Goal: Navigation & Orientation: Understand site structure

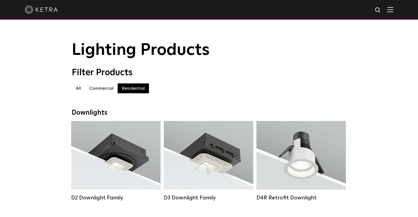
click at [393, 11] on img at bounding box center [390, 9] width 6 height 5
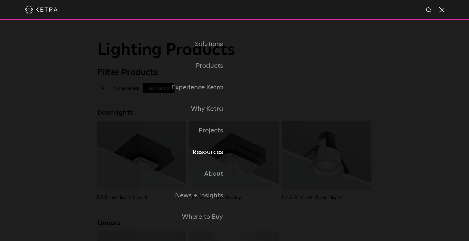
click at [210, 153] on link "Resources" at bounding box center [165, 153] width 137 height 22
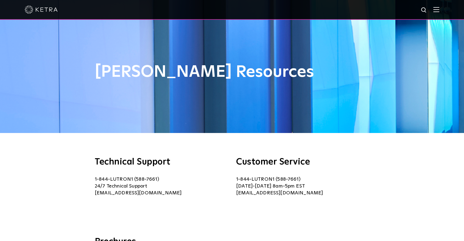
click at [439, 13] on div at bounding box center [232, 9] width 415 height 19
click at [439, 9] on img at bounding box center [436, 9] width 6 height 5
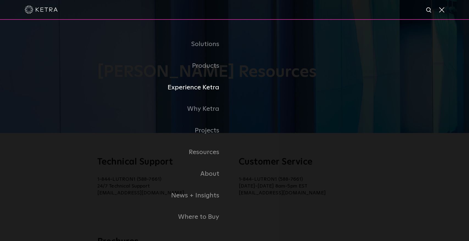
click at [202, 87] on link "Experience Ketra" at bounding box center [143, 88] width 184 height 22
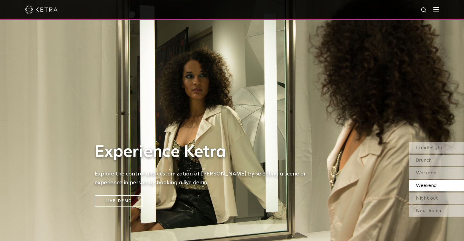
click at [439, 12] on img at bounding box center [436, 9] width 6 height 5
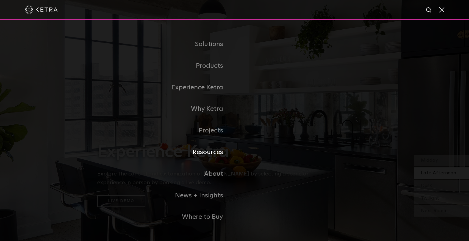
click at [215, 153] on link "Resources" at bounding box center [165, 153] width 137 height 22
